Goal: Obtain resource: Obtain resource

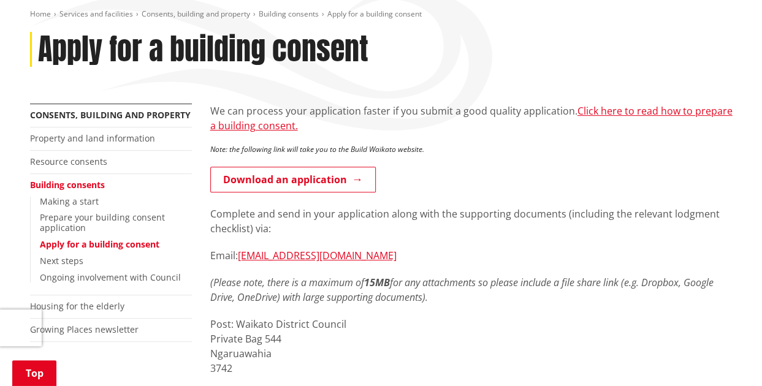
scroll to position [143, 0]
click at [620, 115] on link "Click here to read how to prepare a building consent." at bounding box center [471, 119] width 522 height 28
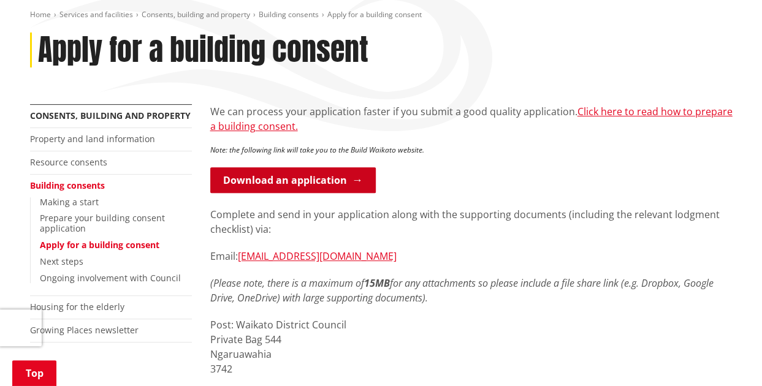
click at [312, 183] on link "Download an application" at bounding box center [293, 180] width 166 height 26
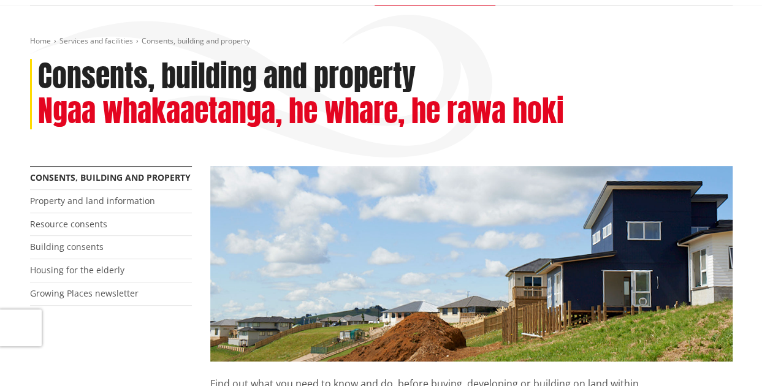
scroll to position [123, 0]
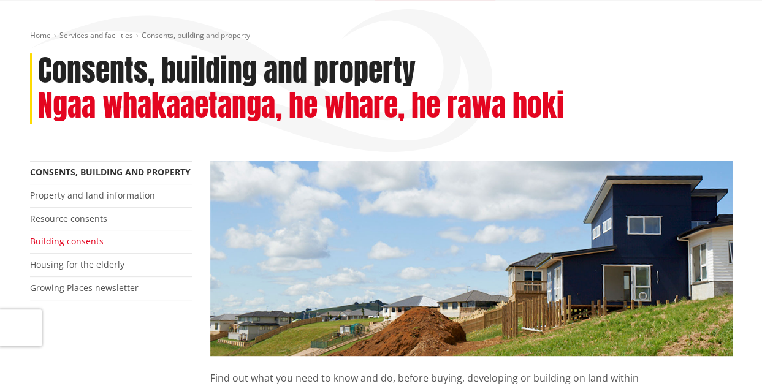
click at [85, 243] on link "Building consents" at bounding box center [67, 241] width 74 height 12
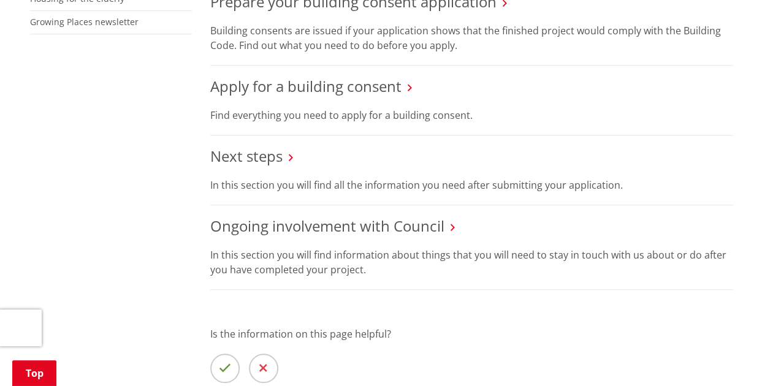
scroll to position [451, 0]
click at [400, 91] on link "Apply for a building consent" at bounding box center [305, 87] width 191 height 20
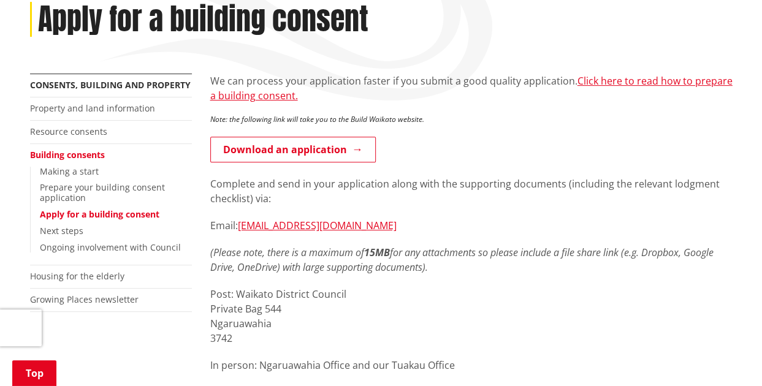
scroll to position [170, 0]
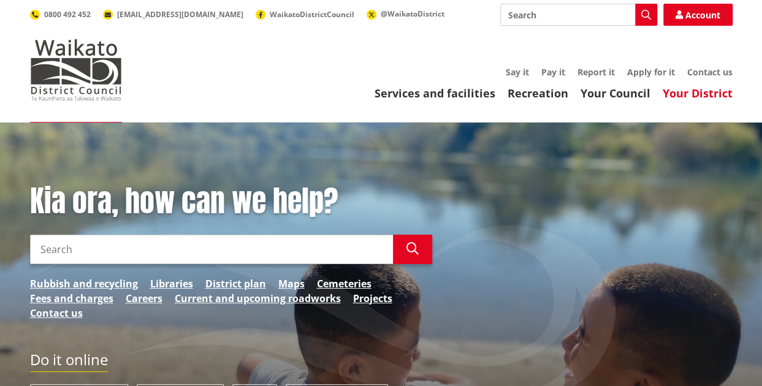
click at [704, 91] on link "Your District" at bounding box center [698, 93] width 70 height 15
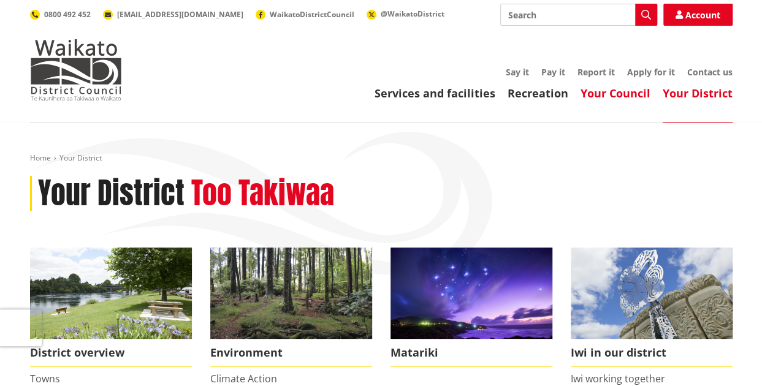
click at [612, 94] on link "Your Council" at bounding box center [616, 93] width 70 height 15
